Goal: Transaction & Acquisition: Purchase product/service

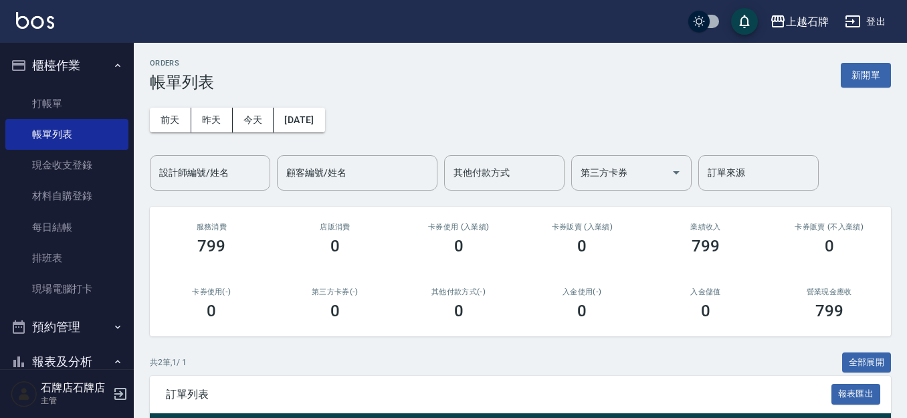
scroll to position [154, 0]
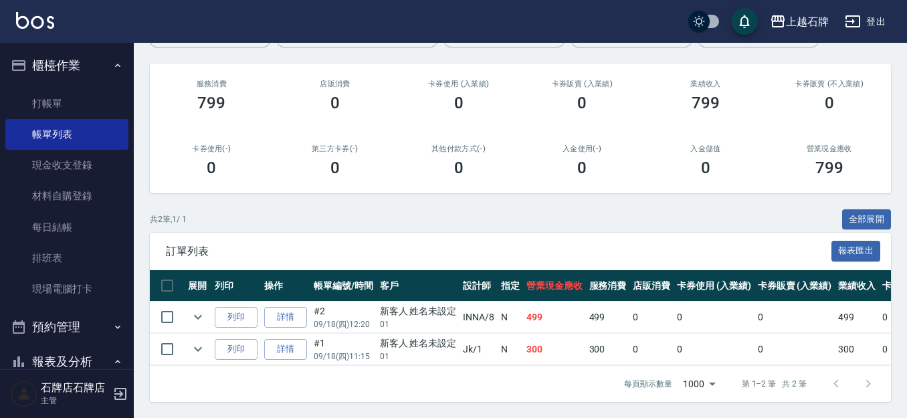
click at [90, 84] on ul "打帳單 帳單列表 現金收支登錄 材料自購登錄 每日結帳 排班表 現場電腦打卡" at bounding box center [66, 196] width 123 height 227
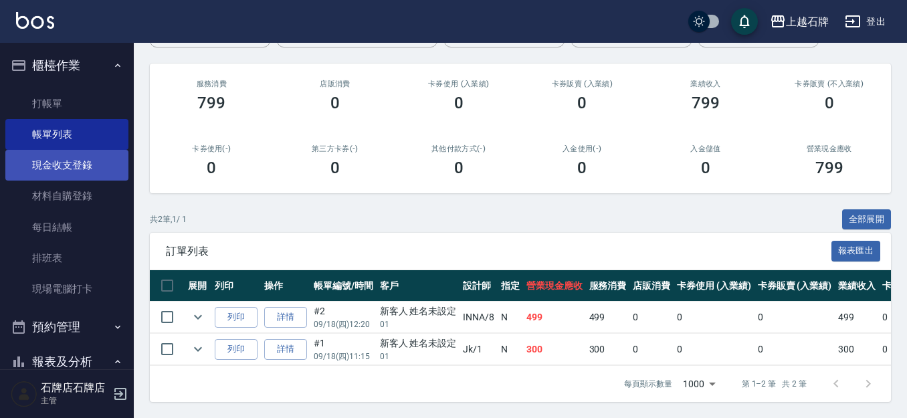
click at [84, 152] on link "現金收支登錄" at bounding box center [66, 165] width 123 height 31
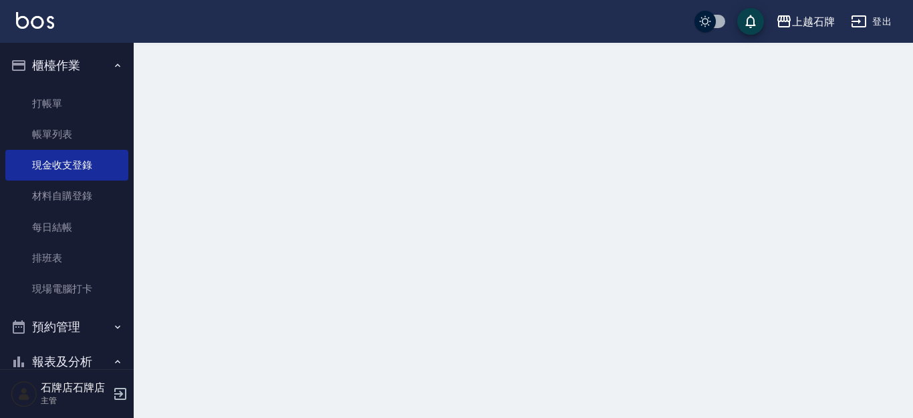
click at [124, 74] on nav "櫃檯作業 打帳單 帳單列表 現金收支登錄 材料自購登錄 每日結帳 排班表 現場電腦打卡 預約管理 預約管理 單日預約紀錄 單週預約紀錄 報表及分析 報表目錄 …" at bounding box center [67, 206] width 134 height 326
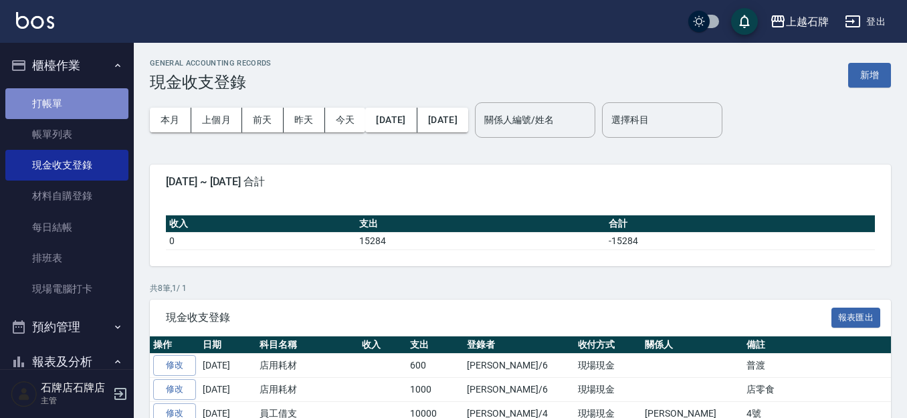
click at [92, 97] on link "打帳單" at bounding box center [66, 103] width 123 height 31
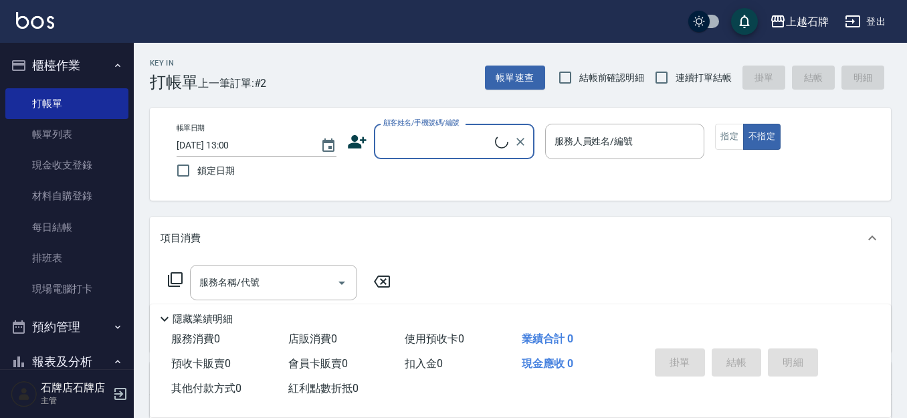
click at [428, 122] on label "顧客姓名/手機號碼/編號" at bounding box center [421, 123] width 76 height 10
click at [428, 130] on input "顧客姓名/手機號碼/編號" at bounding box center [437, 141] width 115 height 23
click at [429, 140] on input "顧客姓名/手機號碼/編號" at bounding box center [444, 141] width 128 height 23
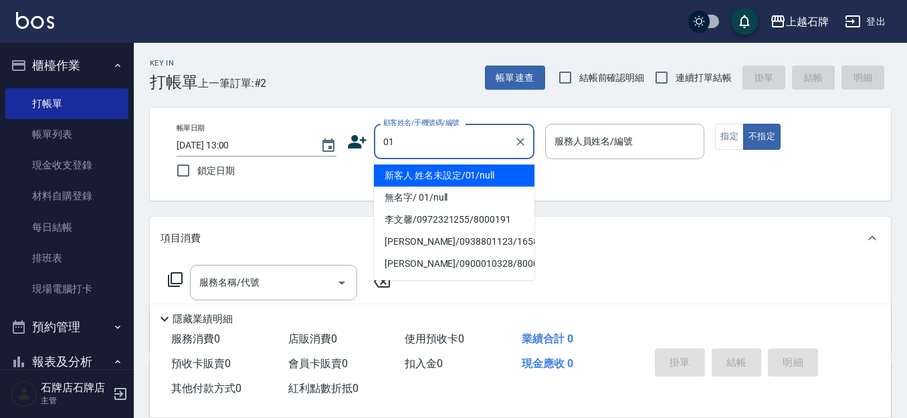
type input "01"
type input "6"
type input "新客人 姓名未設定/01/null"
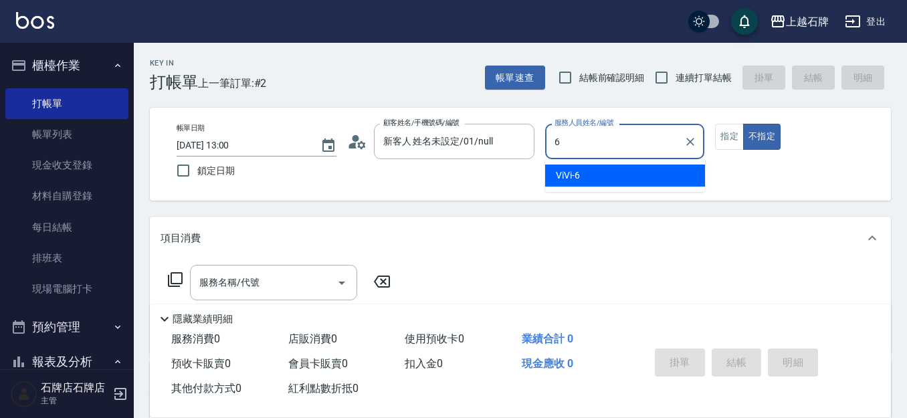
type input "6"
type button "false"
type input "ViVi-6"
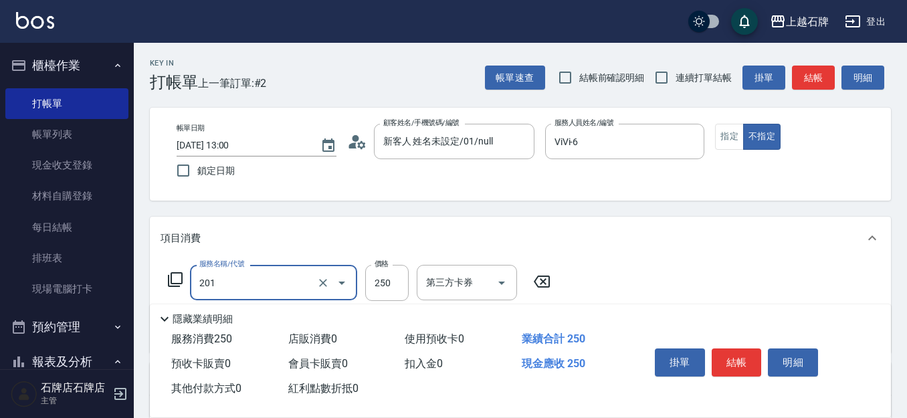
type input "B級單剪(201)"
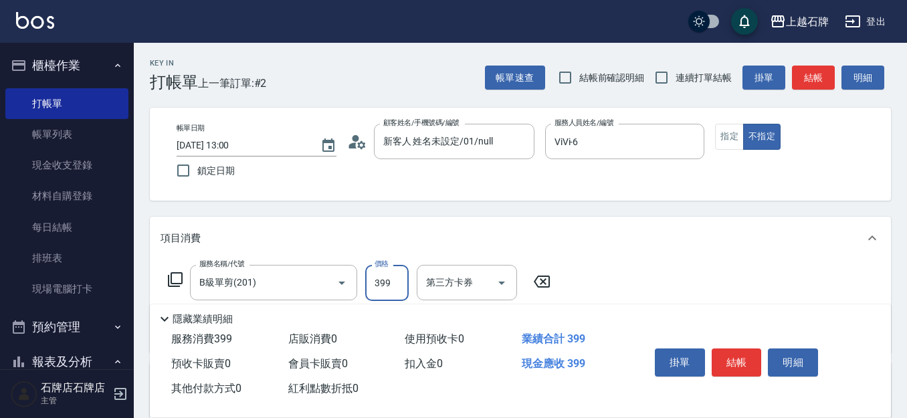
type input "399"
click at [824, 80] on button "結帳" at bounding box center [813, 78] width 43 height 25
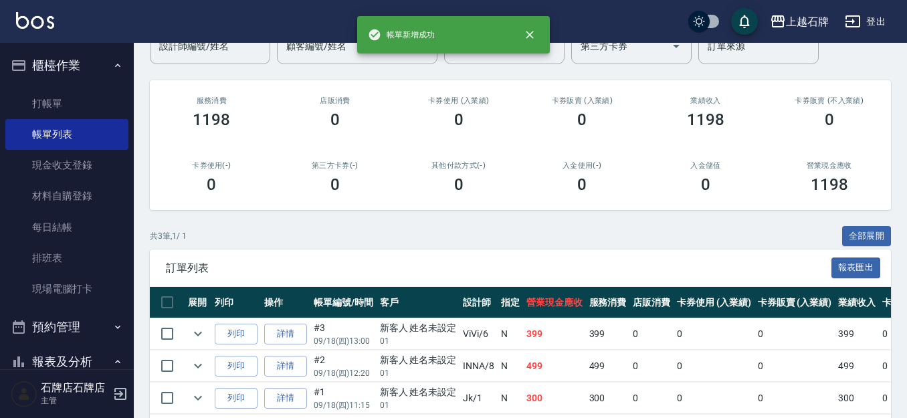
scroll to position [134, 0]
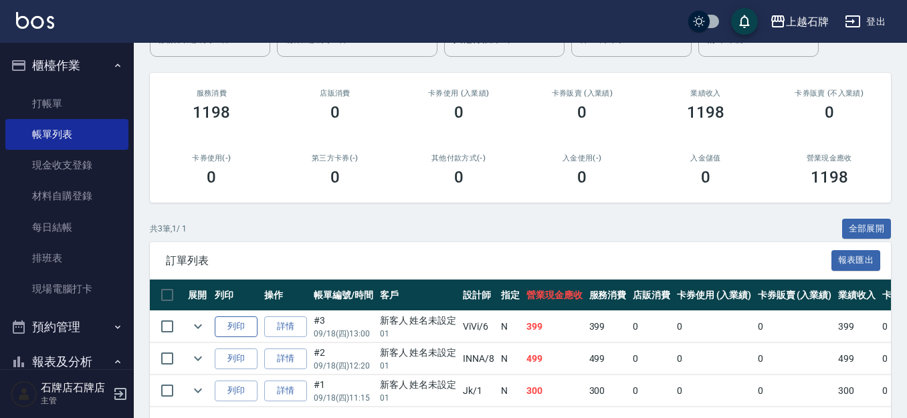
click at [251, 328] on button "列印" at bounding box center [236, 326] width 43 height 21
click at [62, 99] on link "打帳單" at bounding box center [66, 103] width 123 height 31
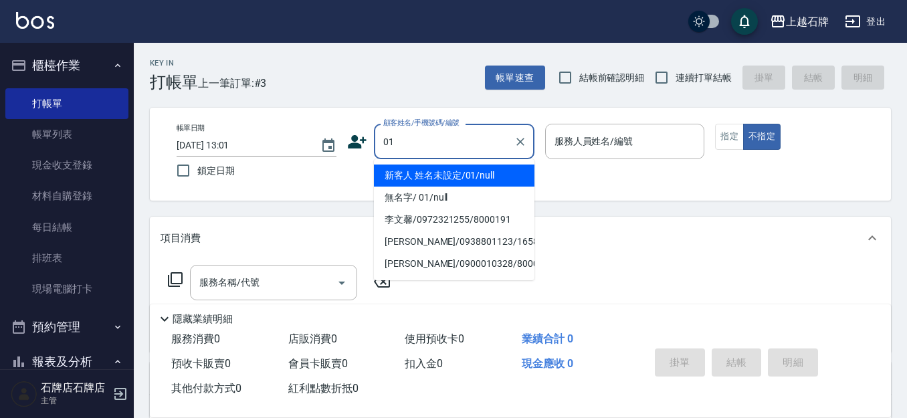
type input "新客人 姓名未設定/01/null"
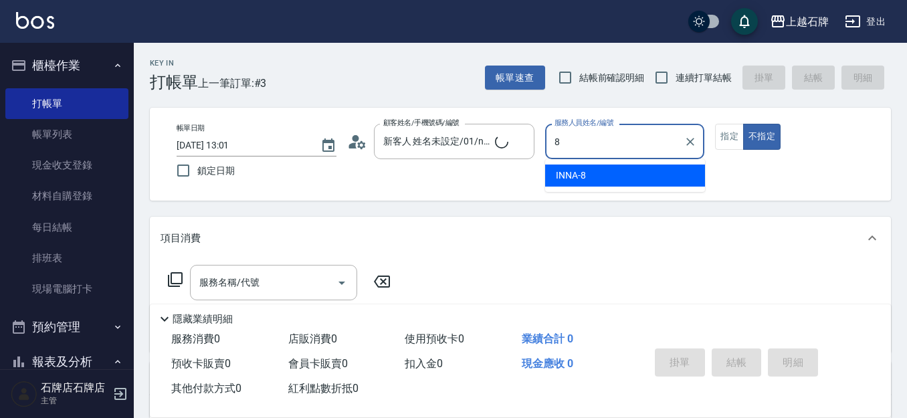
type input "INNA-8"
type button "false"
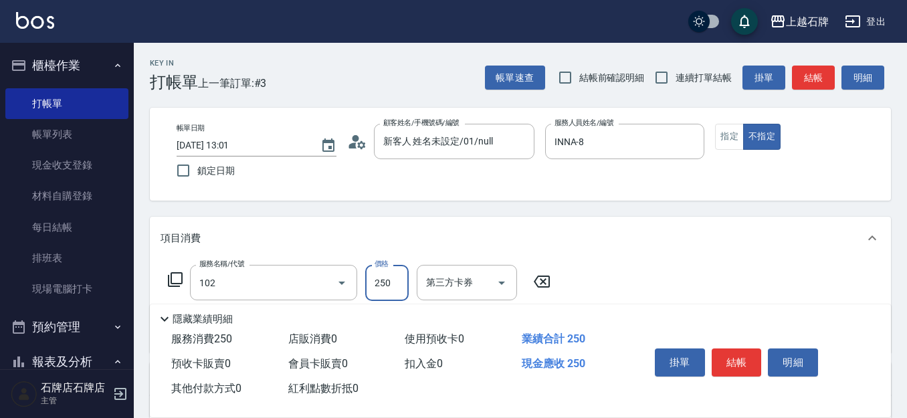
type input "精油洗髮(102)"
type input "300"
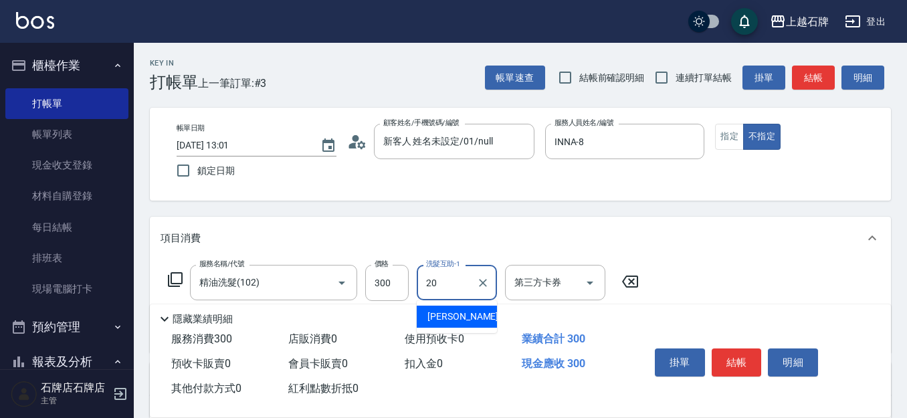
type input "[PERSON_NAME]-20"
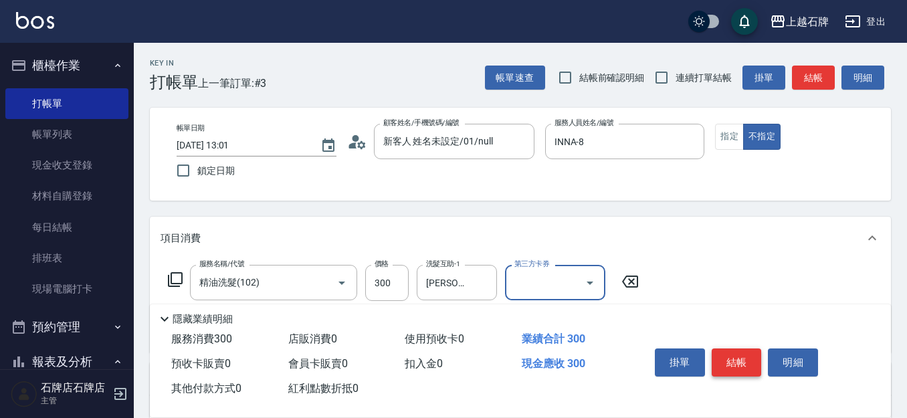
click at [756, 359] on button "結帳" at bounding box center [737, 362] width 50 height 28
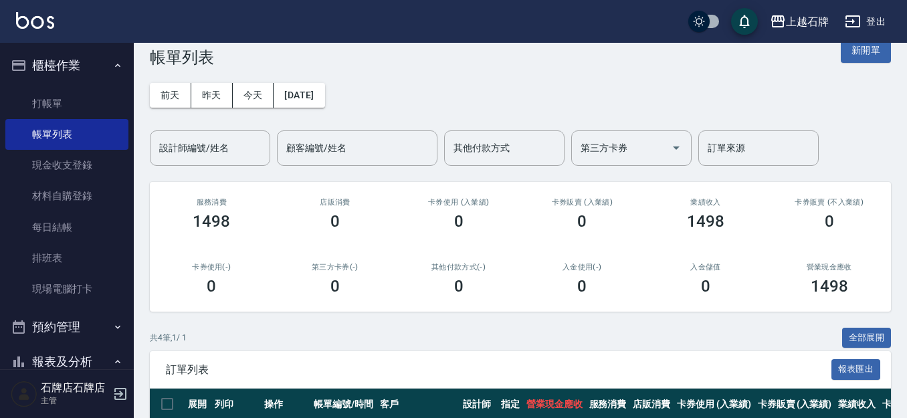
scroll to position [201, 0]
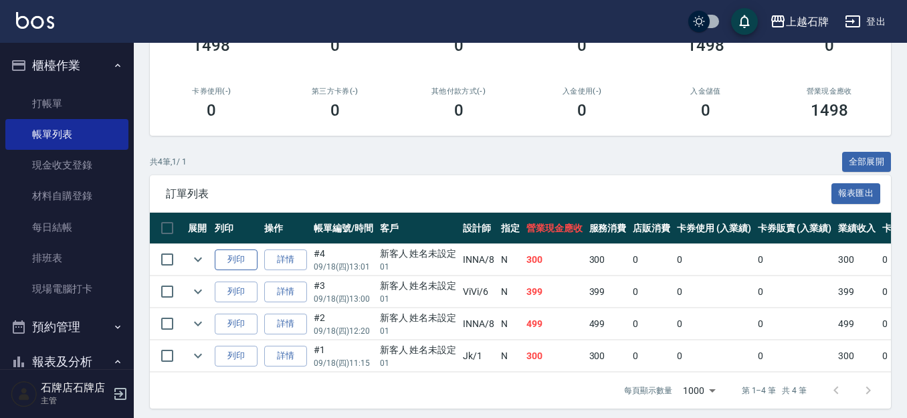
click at [240, 256] on button "列印" at bounding box center [236, 259] width 43 height 21
